Goal: Information Seeking & Learning: Learn about a topic

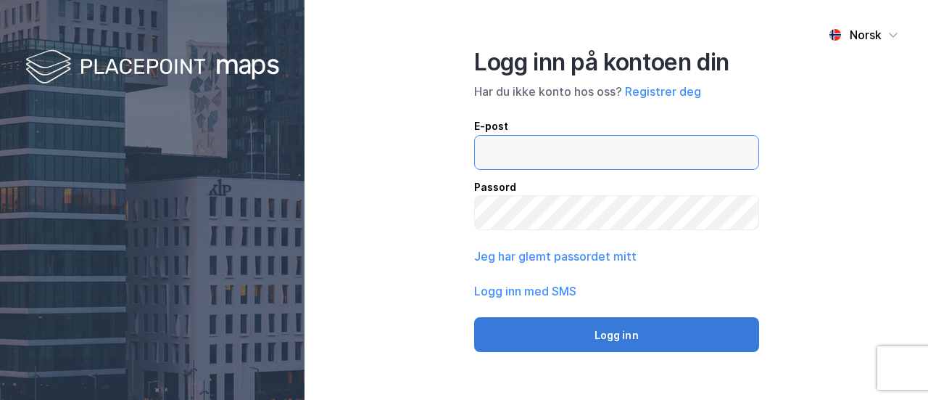
type input "[PERSON_NAME][EMAIL_ADDRESS][DOMAIN_NAME]"
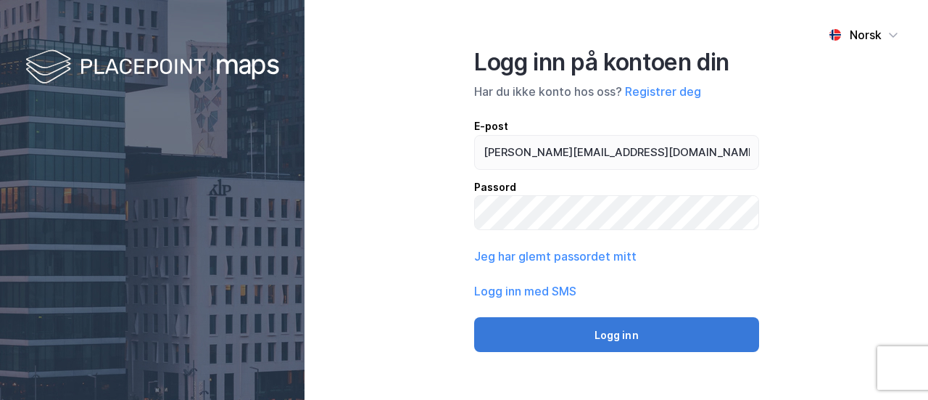
click at [568, 335] on button "Logg inn" at bounding box center [616, 334] width 285 height 35
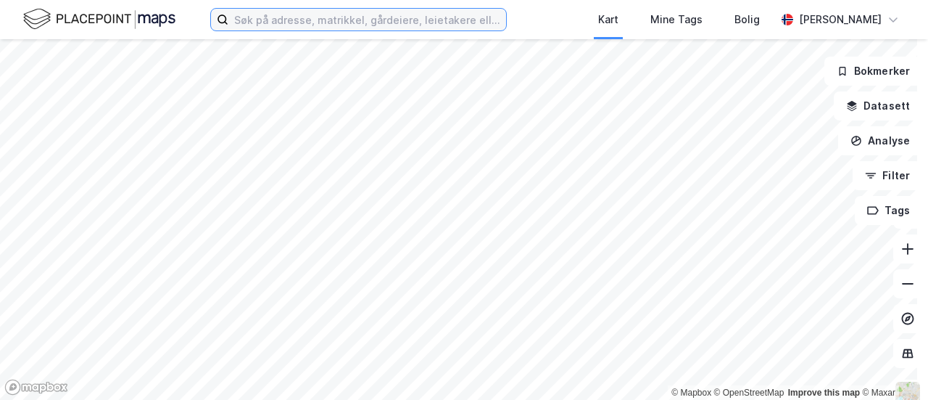
click at [270, 23] on input at bounding box center [367, 20] width 278 height 22
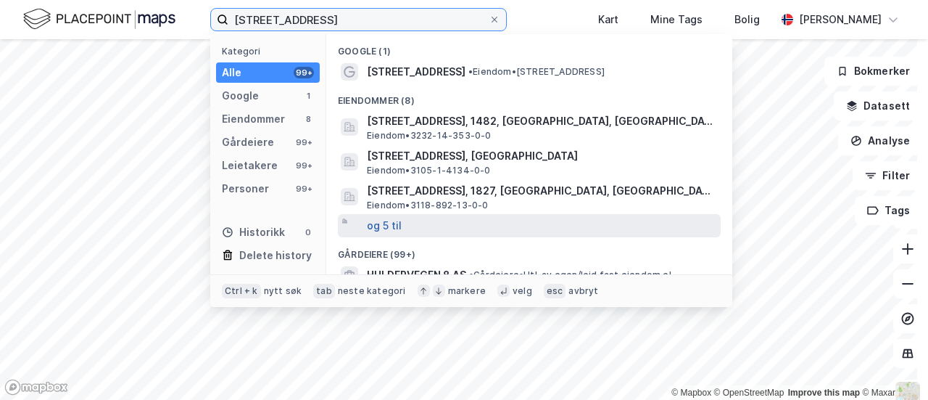
type input "[STREET_ADDRESS]"
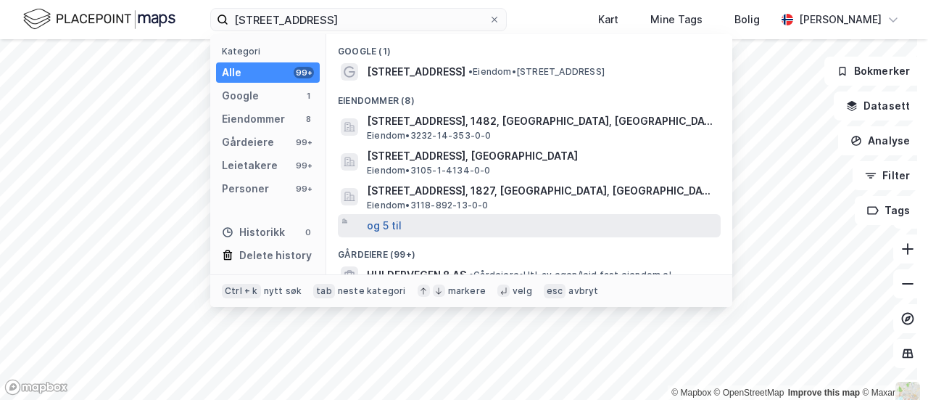
click at [390, 226] on button "og 5 til" at bounding box center [384, 225] width 35 height 17
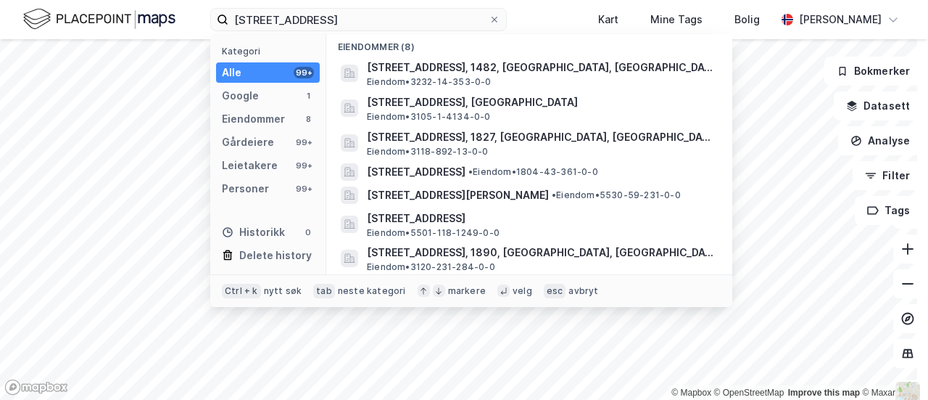
scroll to position [55, 0]
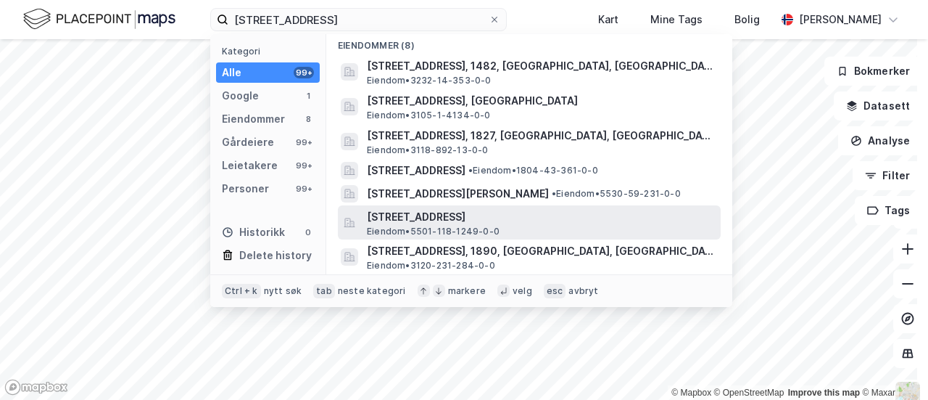
click at [468, 220] on span "[STREET_ADDRESS]" at bounding box center [541, 216] width 348 height 17
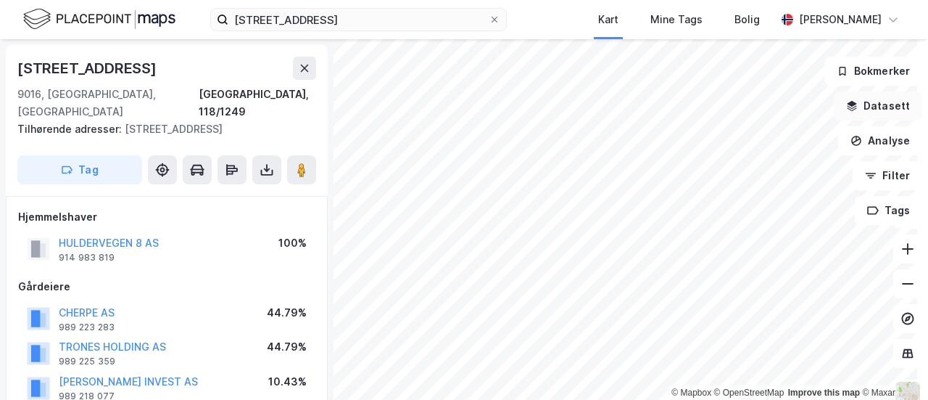
click at [886, 110] on button "Datasett" at bounding box center [878, 105] width 88 height 29
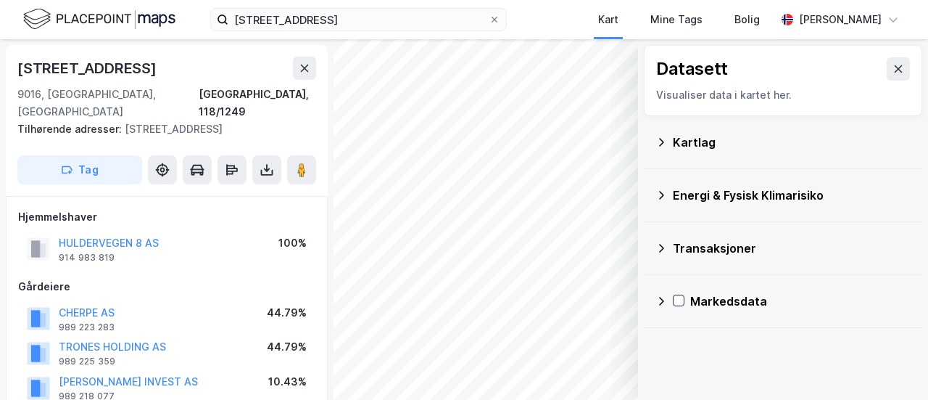
click at [760, 231] on div "Transaksjoner" at bounding box center [782, 248] width 255 height 35
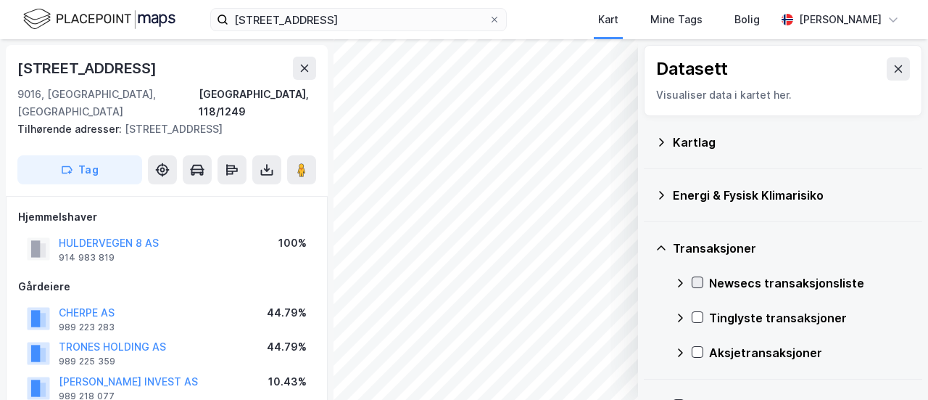
click at [692, 278] on div at bounding box center [698, 282] width 12 height 12
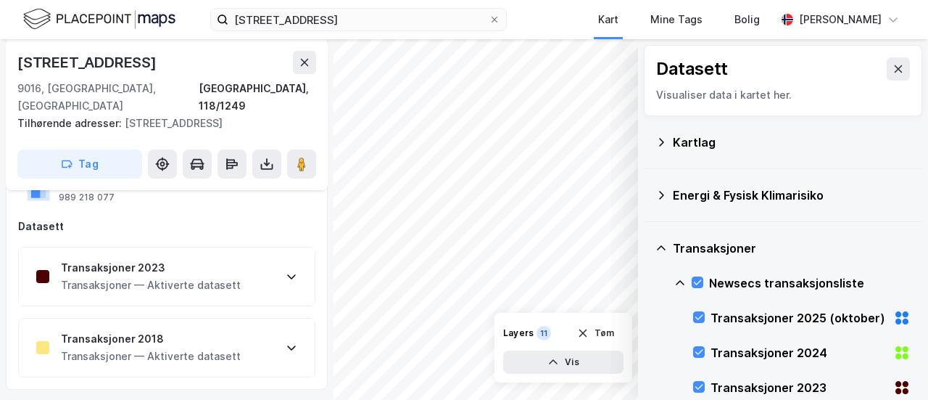
scroll to position [203, 0]
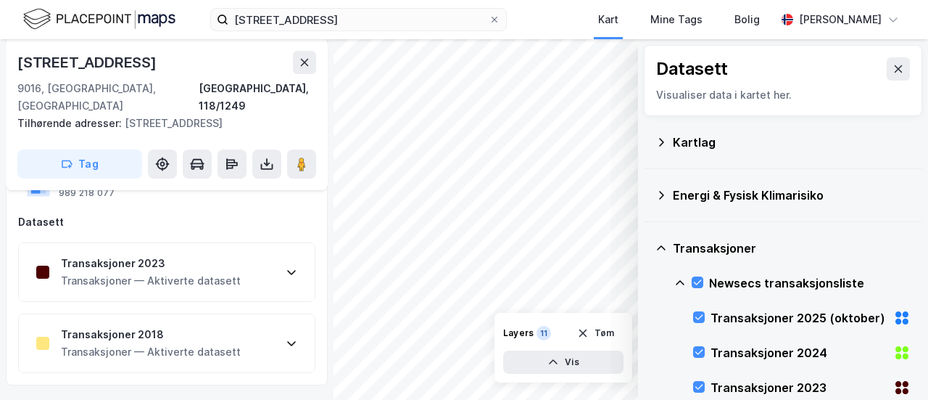
click at [259, 323] on div "Transaksjoner 2018 Transaksjoner — Aktiverte datasett" at bounding box center [167, 343] width 296 height 58
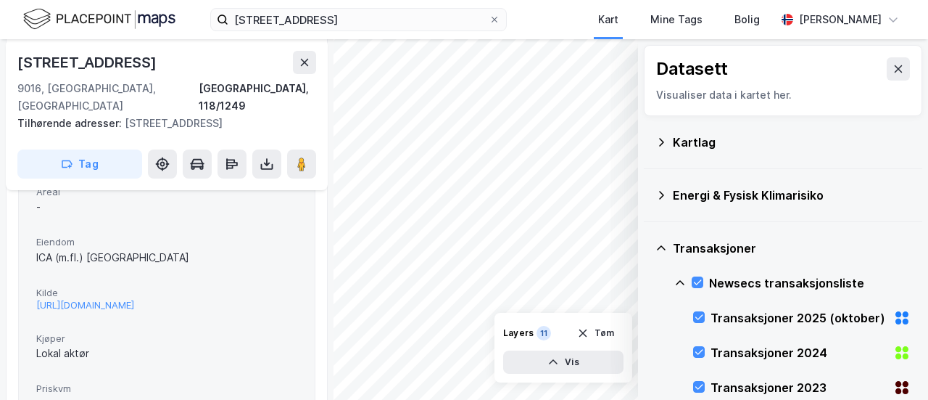
scroll to position [435, 0]
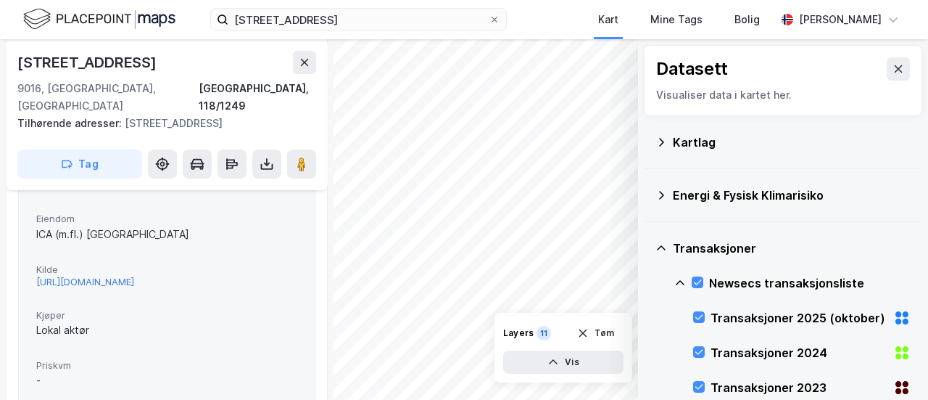
drag, startPoint x: 226, startPoint y: 262, endPoint x: 216, endPoint y: 262, distance: 10.2
click at [134, 276] on div "[URL][DOMAIN_NAME]" at bounding box center [85, 282] width 98 height 12
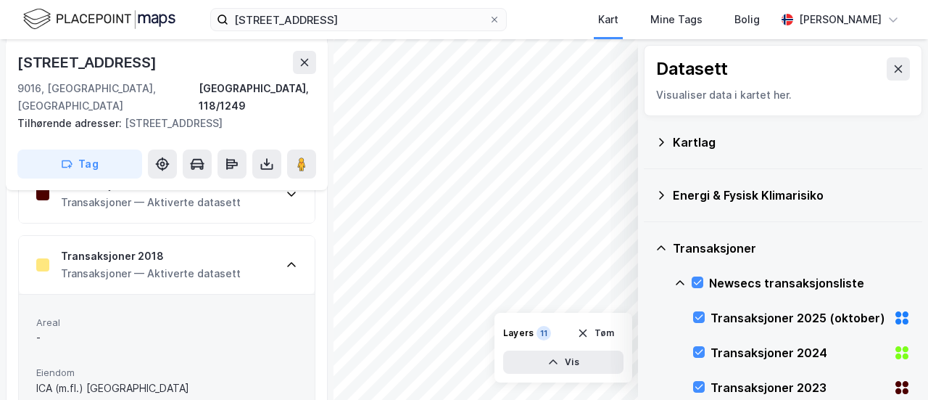
scroll to position [200, 0]
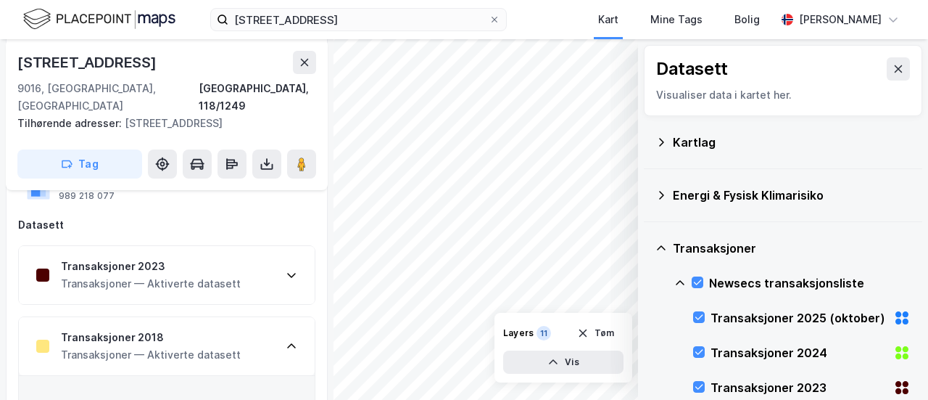
click at [260, 257] on div "Transaksjoner 2023 Transaksjoner — Aktiverte datasett" at bounding box center [167, 275] width 296 height 58
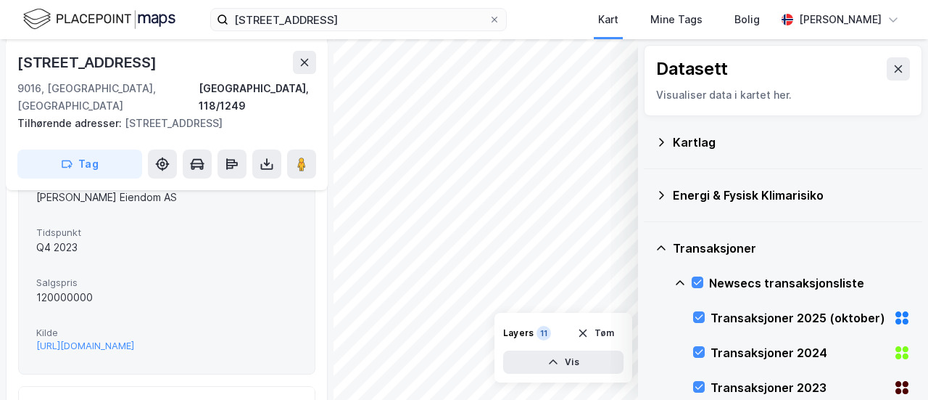
scroll to position [503, 0]
click at [134, 338] on div "[URL][DOMAIN_NAME]" at bounding box center [85, 344] width 98 height 12
click at [887, 66] on button at bounding box center [898, 68] width 23 height 23
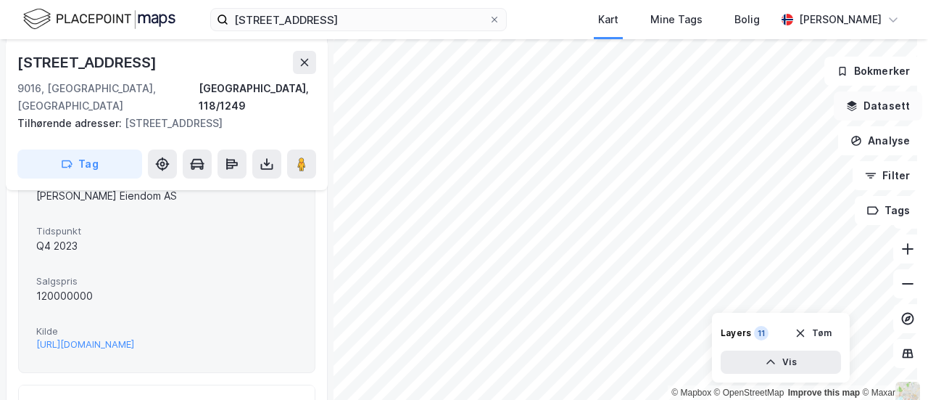
click at [869, 107] on button "Datasett" at bounding box center [878, 105] width 88 height 29
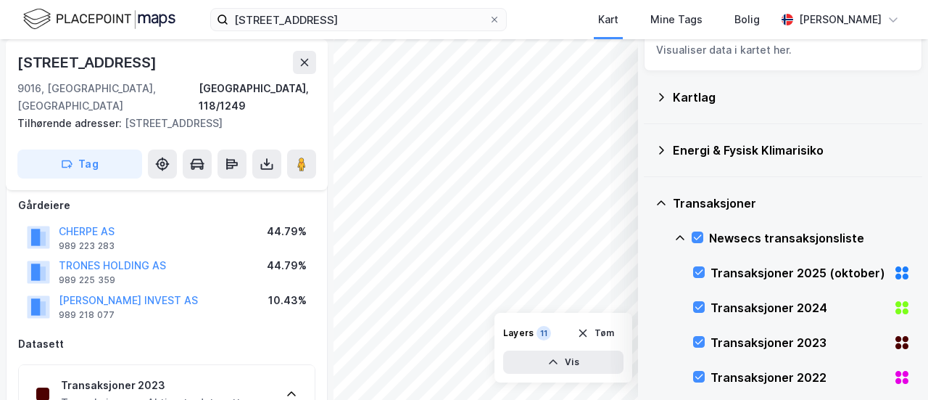
scroll to position [23, 0]
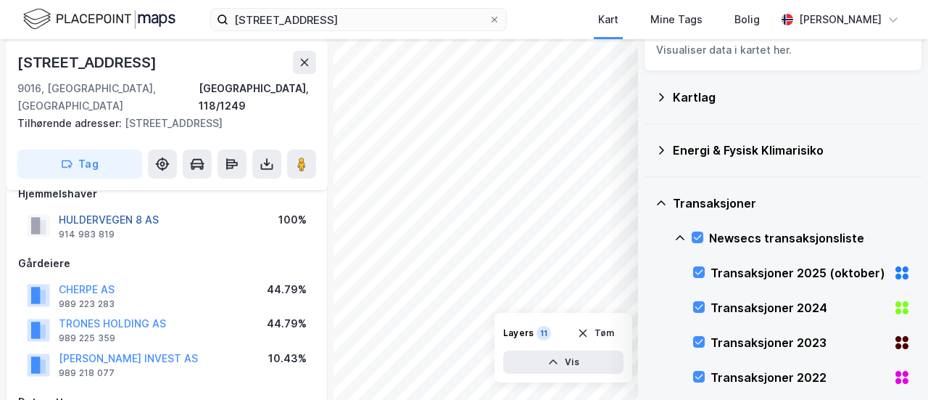
click at [0, 0] on button "HULDERVEGEN 8 AS" at bounding box center [0, 0] width 0 height 0
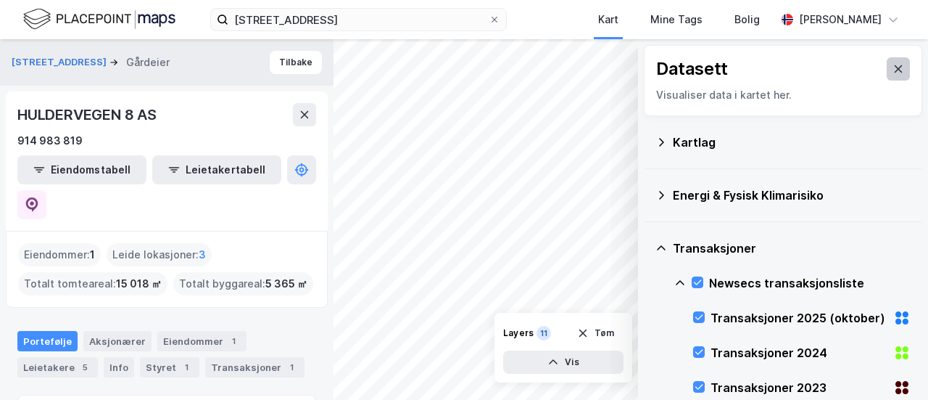
click at [895, 69] on icon at bounding box center [899, 68] width 8 height 7
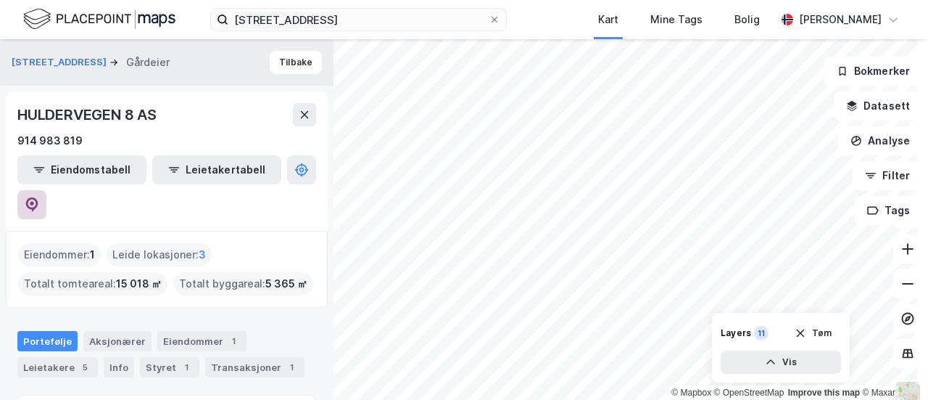
click at [39, 197] on icon at bounding box center [32, 204] width 15 height 15
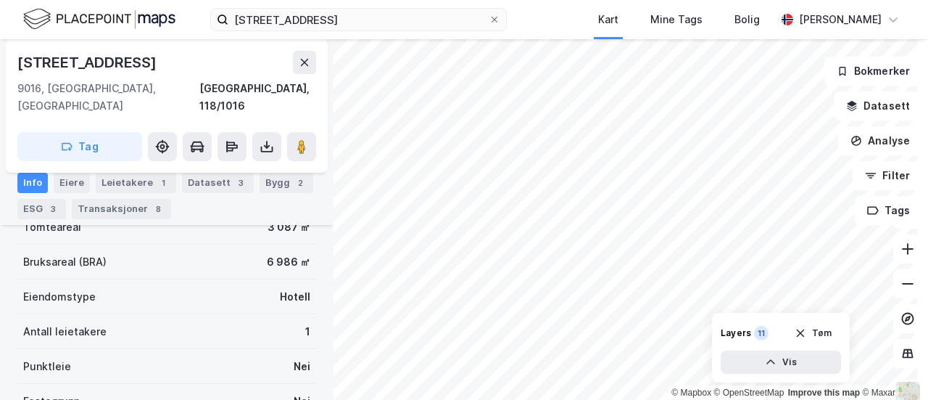
scroll to position [389, 0]
